Goal: Information Seeking & Learning: Learn about a topic

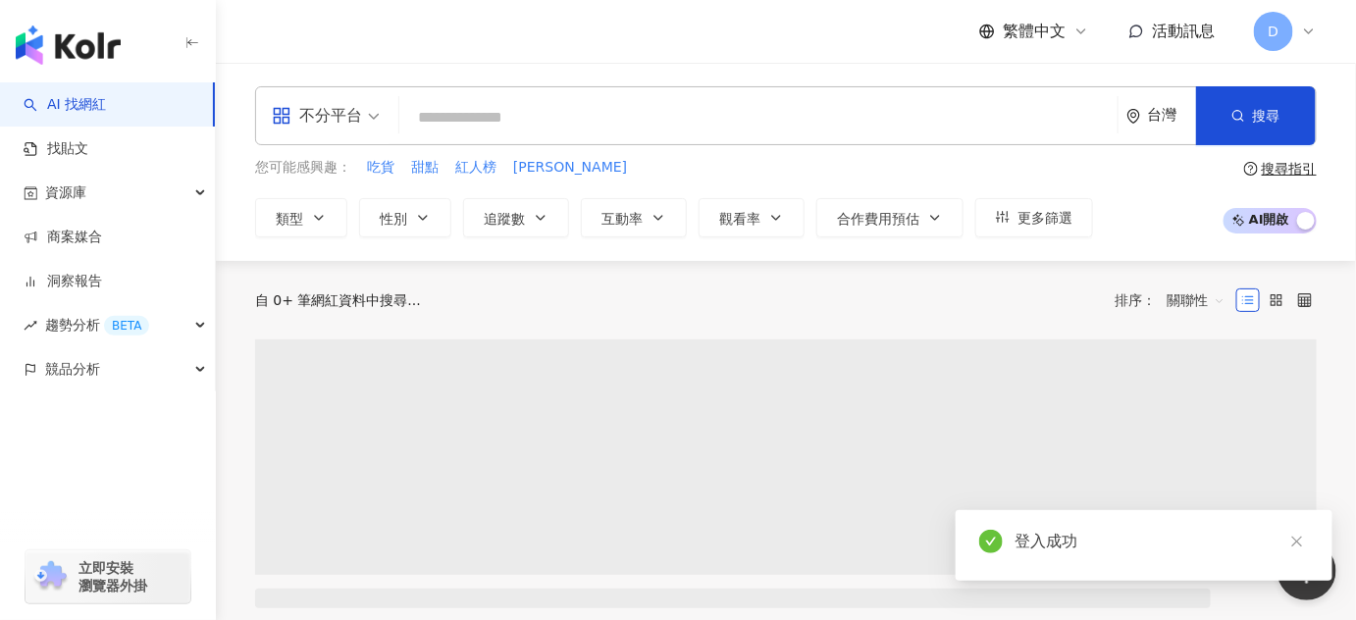
click at [462, 140] on div "不分平台 台灣 搜尋" at bounding box center [786, 115] width 1062 height 59
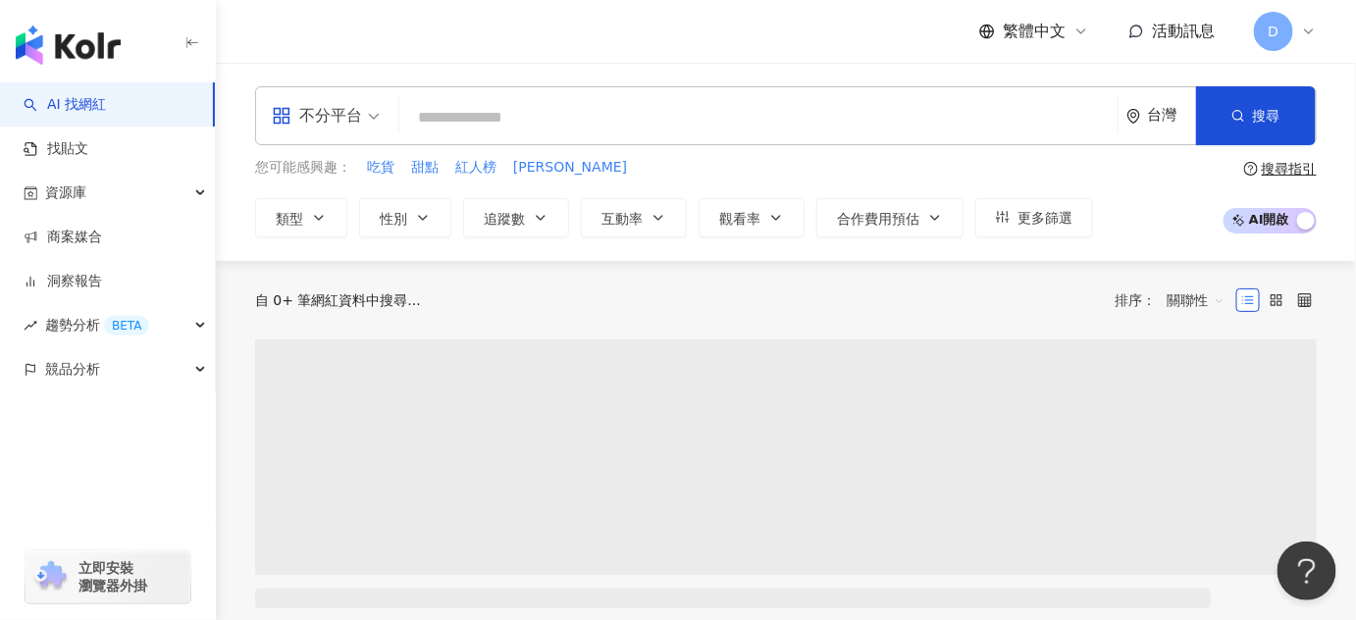
click at [481, 122] on input "search" at bounding box center [758, 117] width 703 height 37
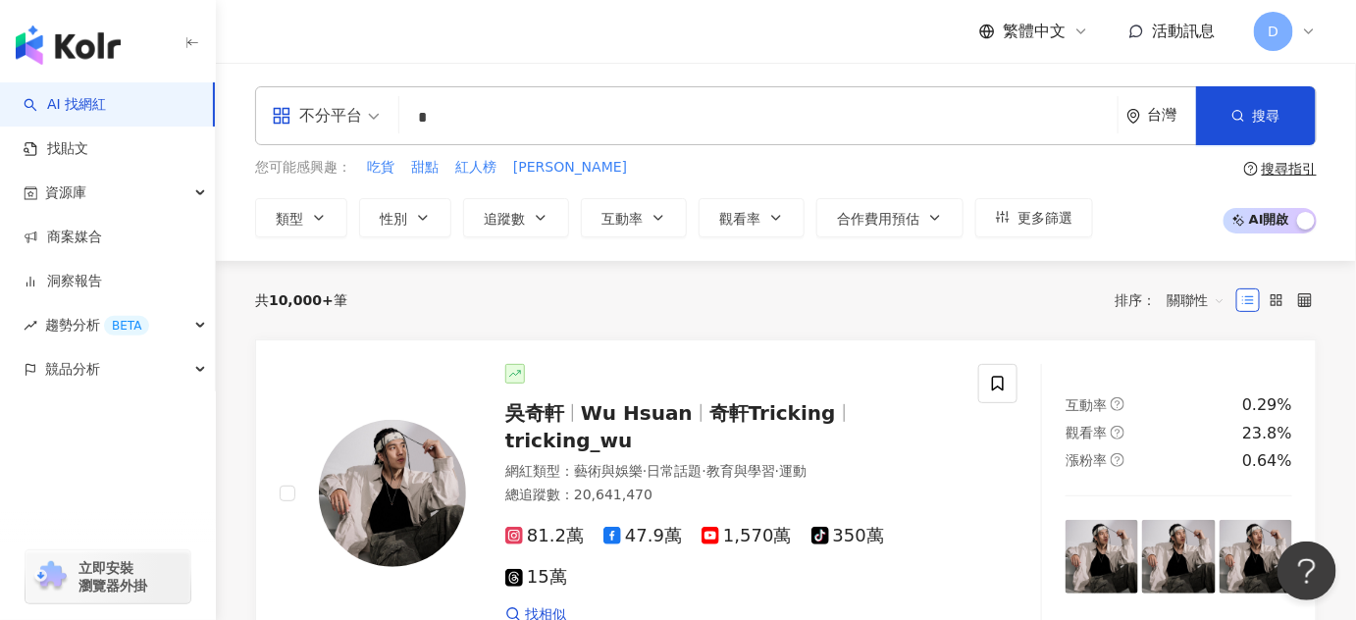
click at [827, 132] on input "*" at bounding box center [758, 117] width 703 height 37
click at [826, 118] on input "*" at bounding box center [758, 117] width 703 height 37
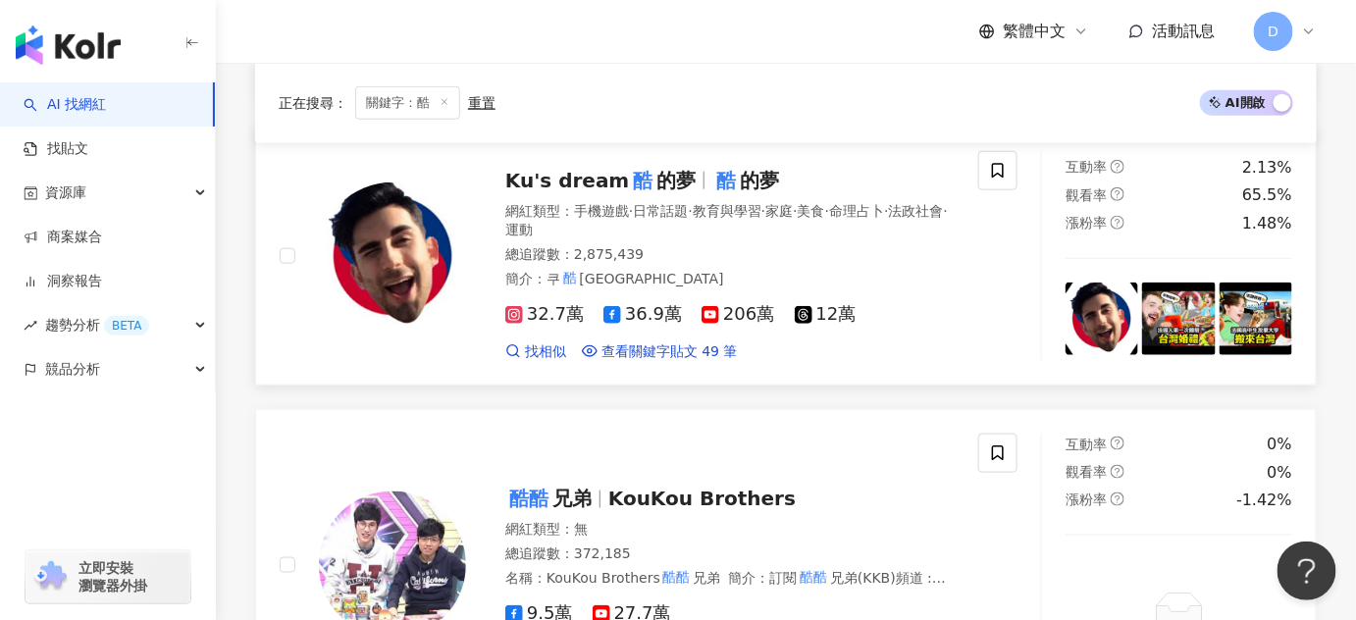
scroll to position [535, 0]
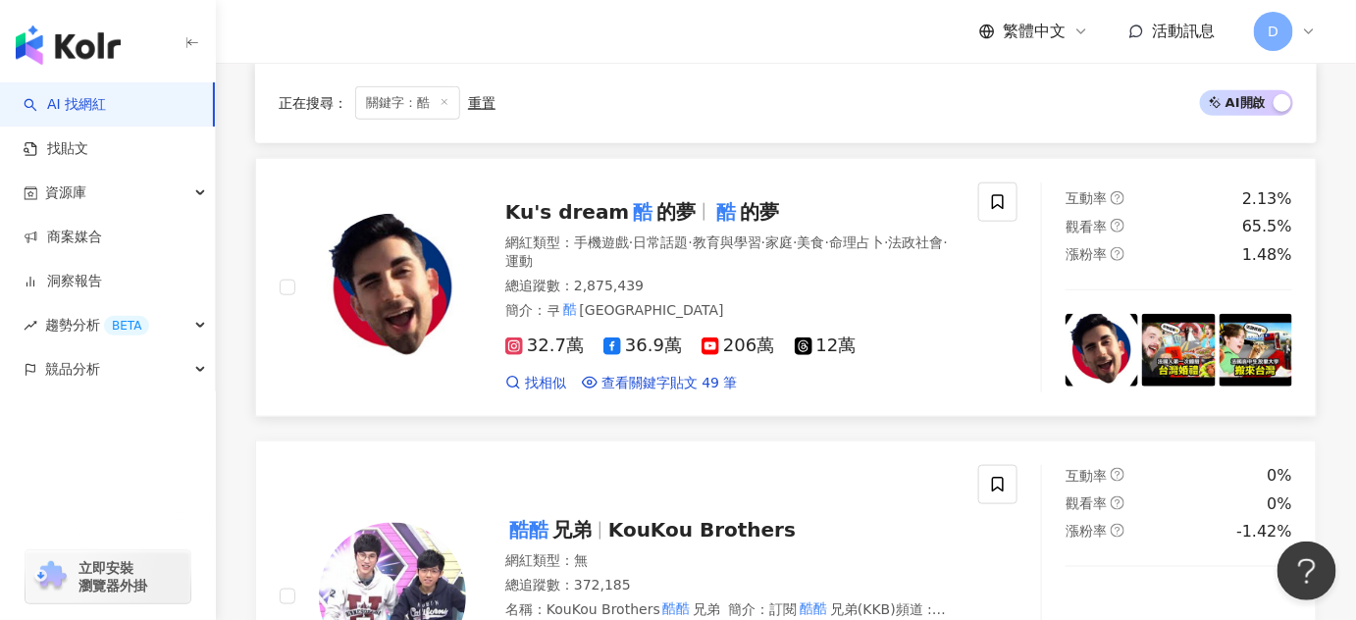
type input "*"
click at [606, 211] on span "Ku's dream" at bounding box center [567, 212] width 124 height 24
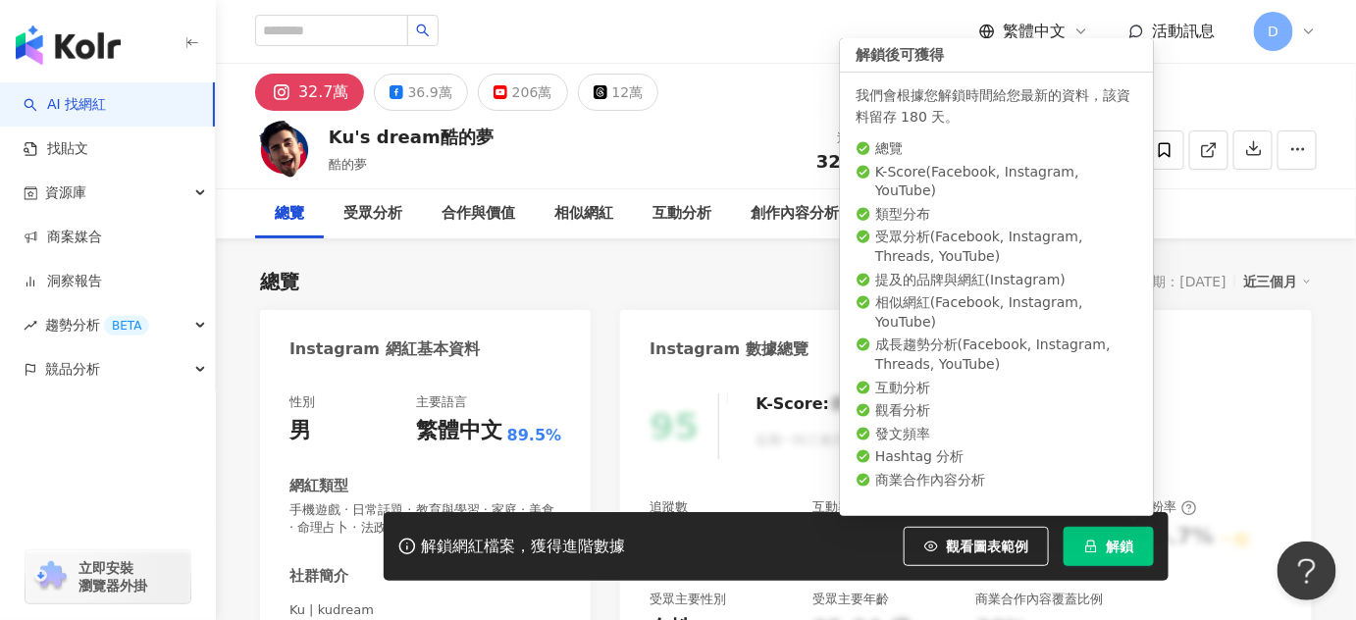
click at [1096, 564] on button "解鎖" at bounding box center [1109, 546] width 90 height 39
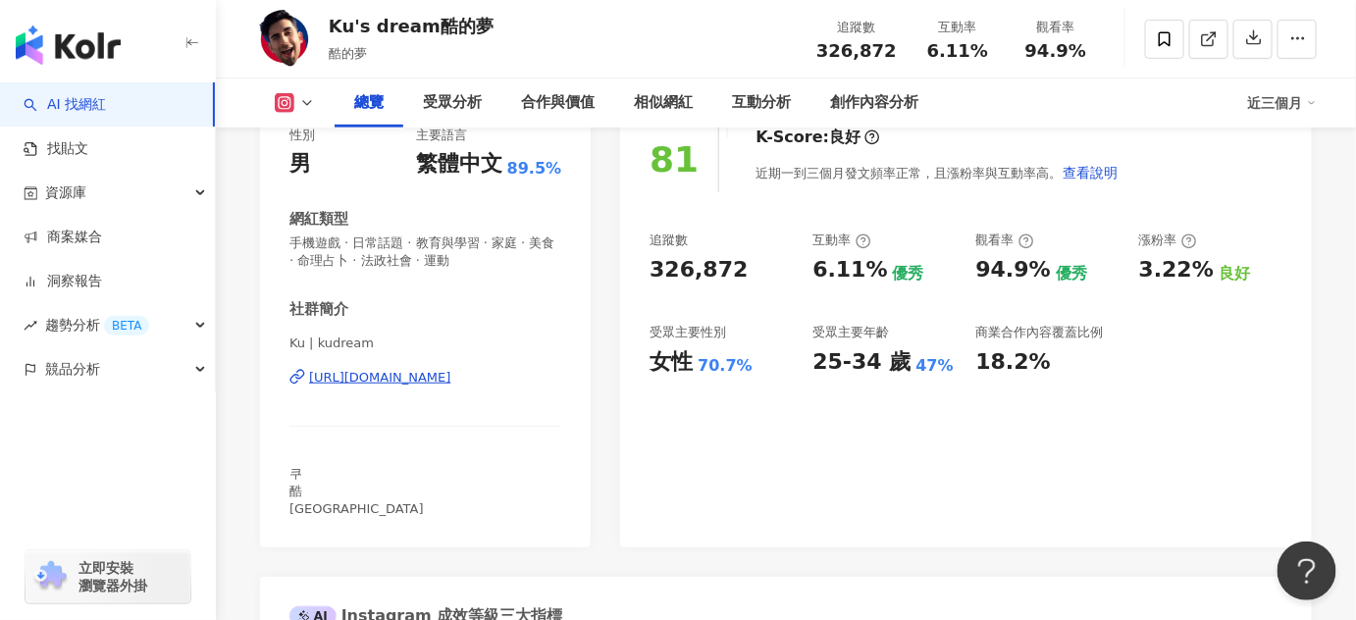
scroll to position [356, 0]
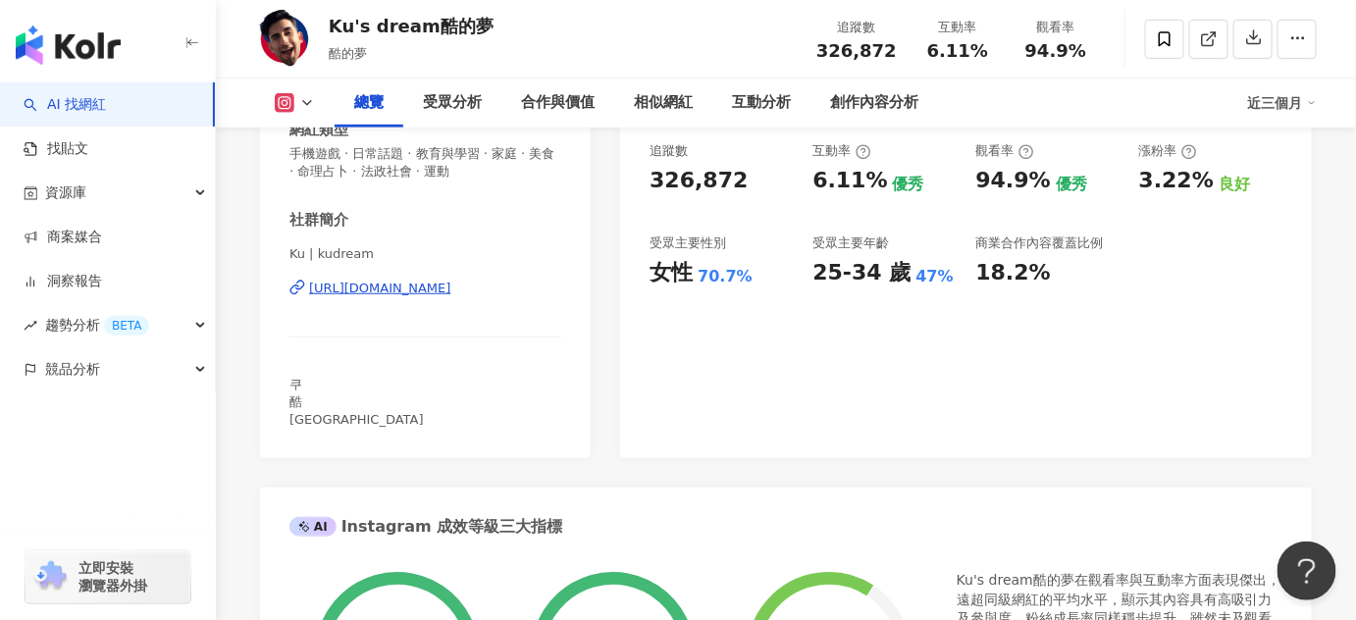
click at [298, 108] on button at bounding box center [294, 103] width 79 height 20
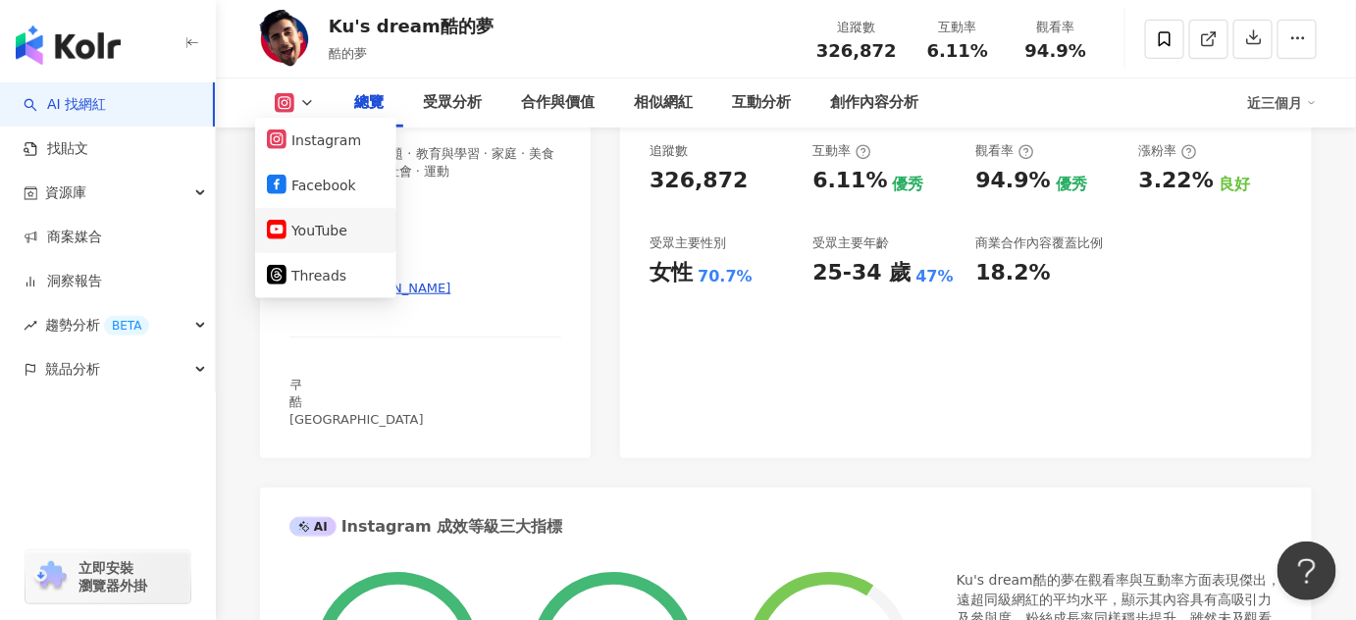
click at [300, 224] on button "YouTube" at bounding box center [326, 230] width 118 height 27
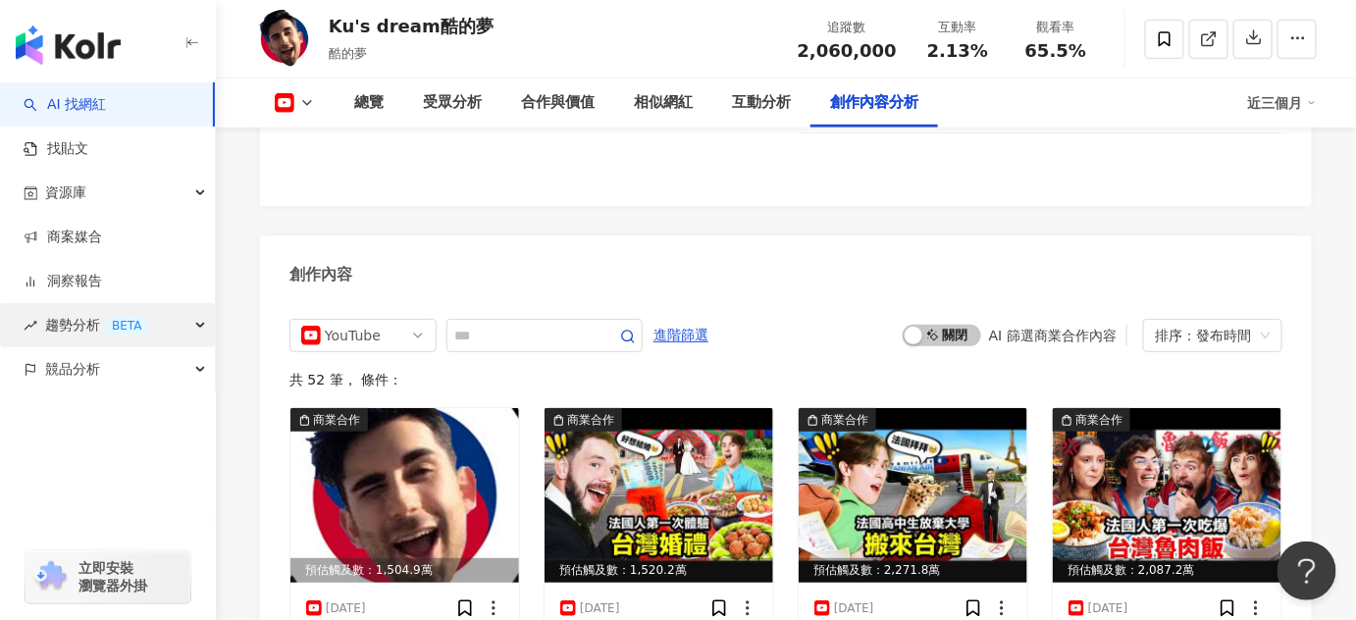
scroll to position [5263, 0]
